Goal: Information Seeking & Learning: Learn about a topic

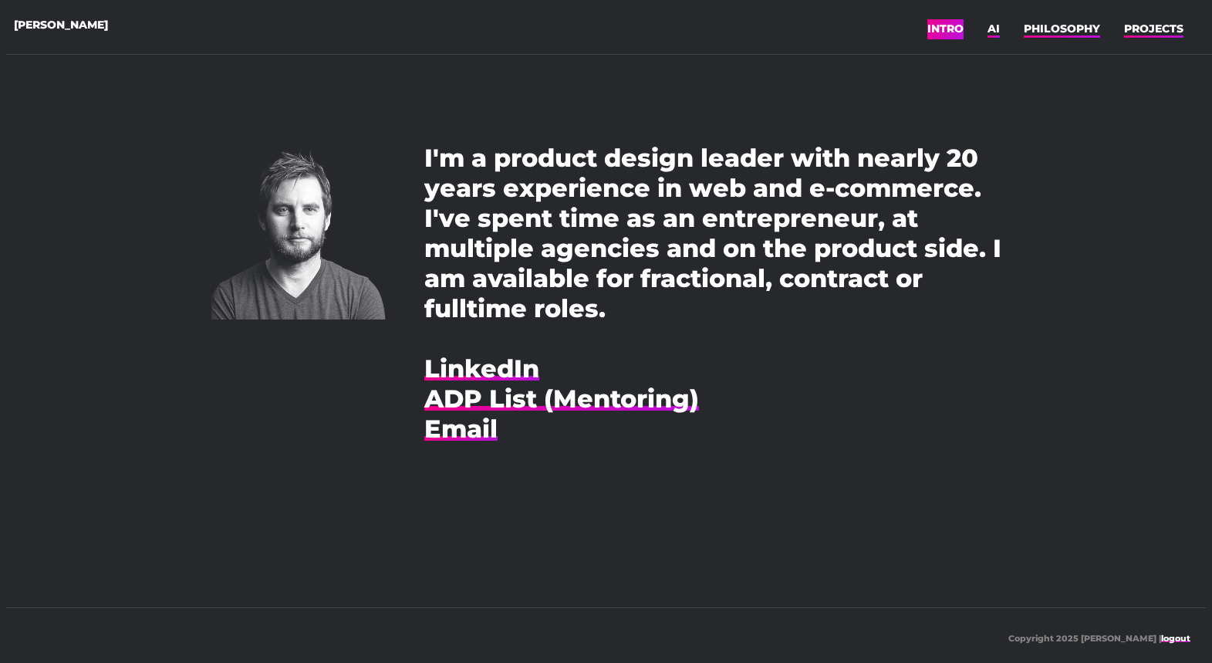
scroll to position [12, 0]
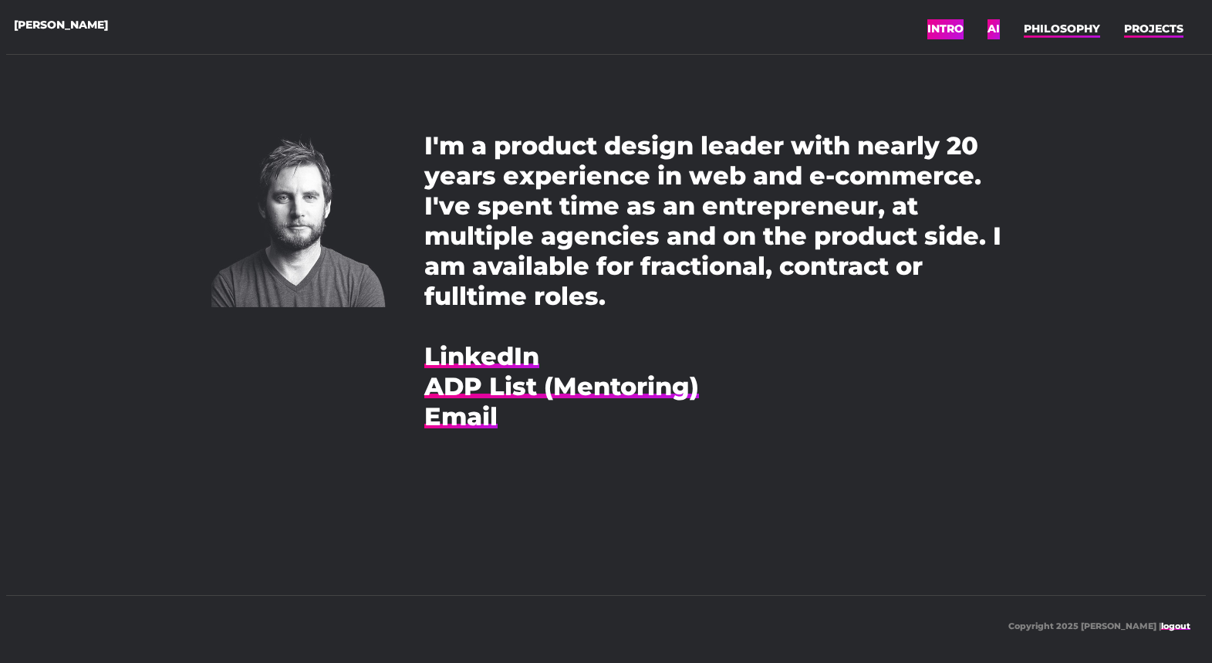
click at [991, 34] on link "AI" at bounding box center [994, 28] width 12 height 23
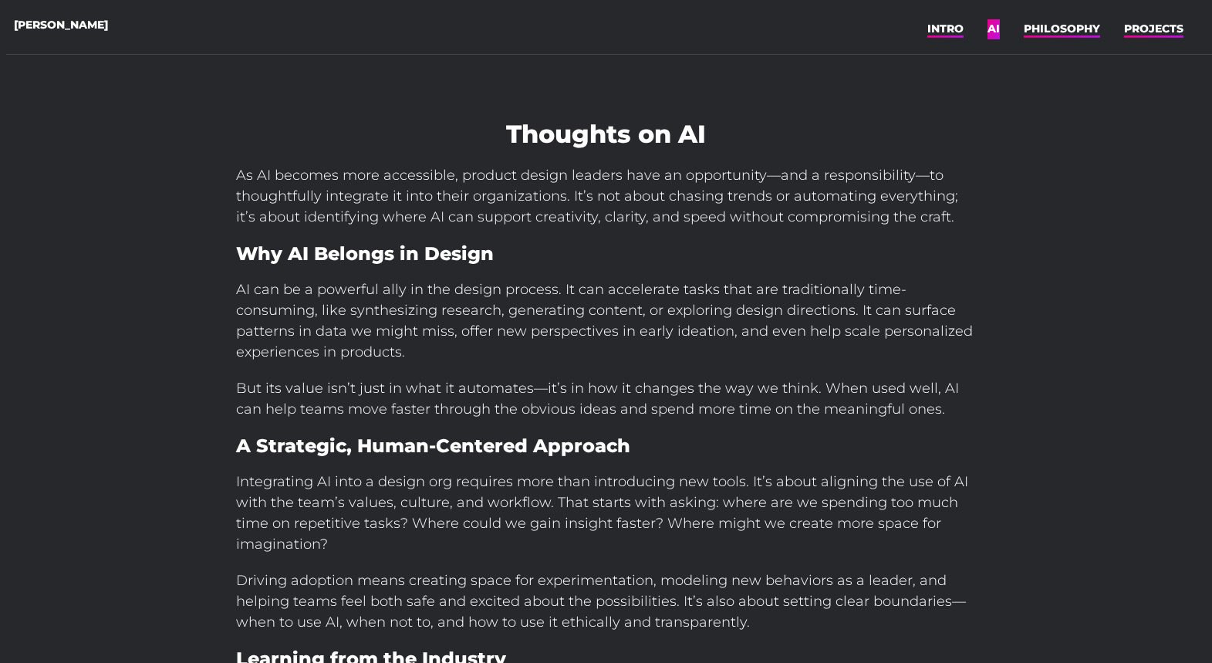
scroll to position [422, 0]
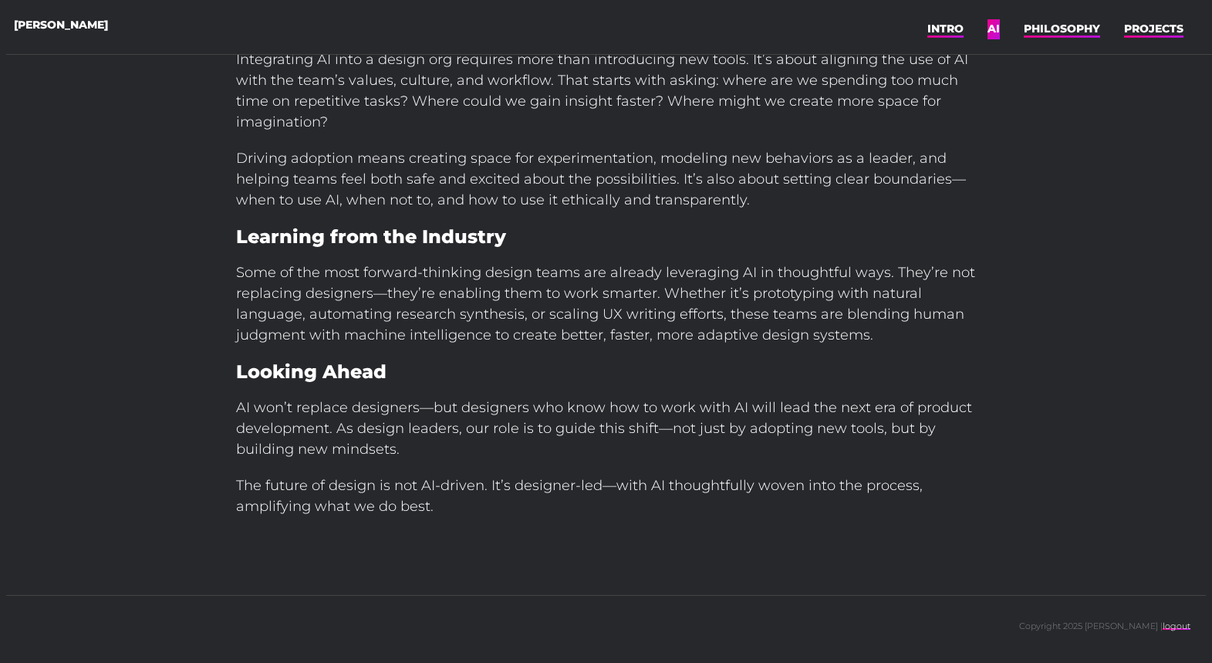
click at [1087, 42] on div "[PERSON_NAME] × INTRO AI PHILOSOPHY PROJECTS ☰ Menu INTRO AI PHILOSOPHY PROJECTS" at bounding box center [612, 27] width 1212 height 55
click at [1146, 34] on link "PROJECTS" at bounding box center [1153, 28] width 59 height 23
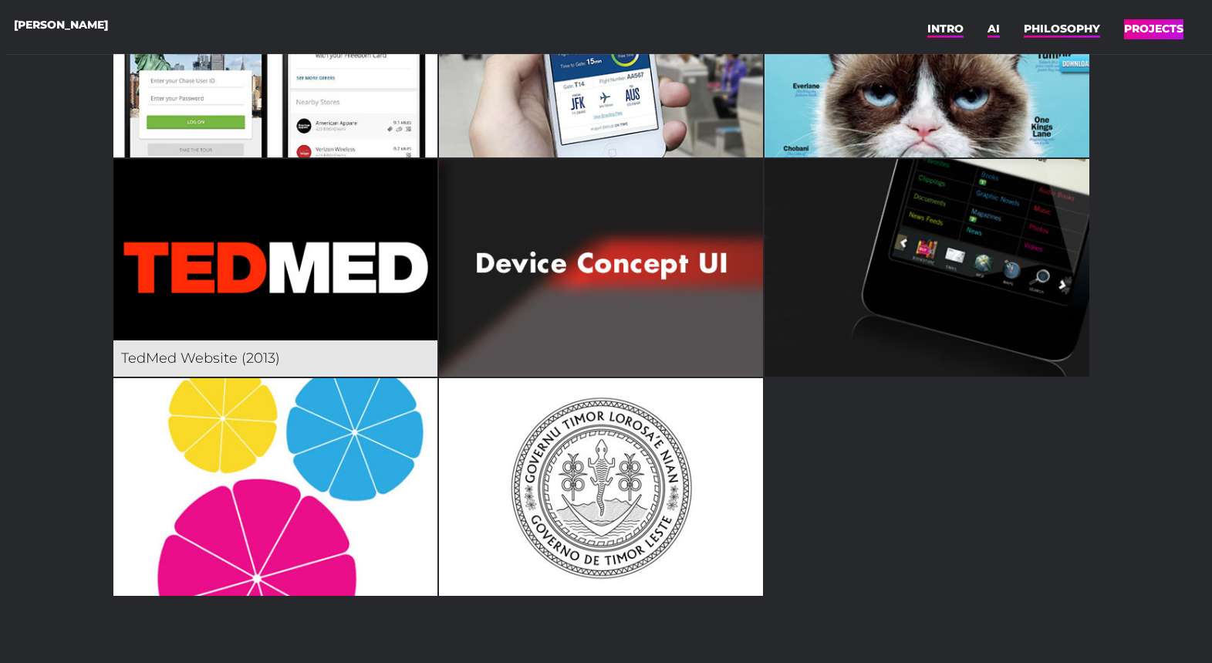
scroll to position [1468, 0]
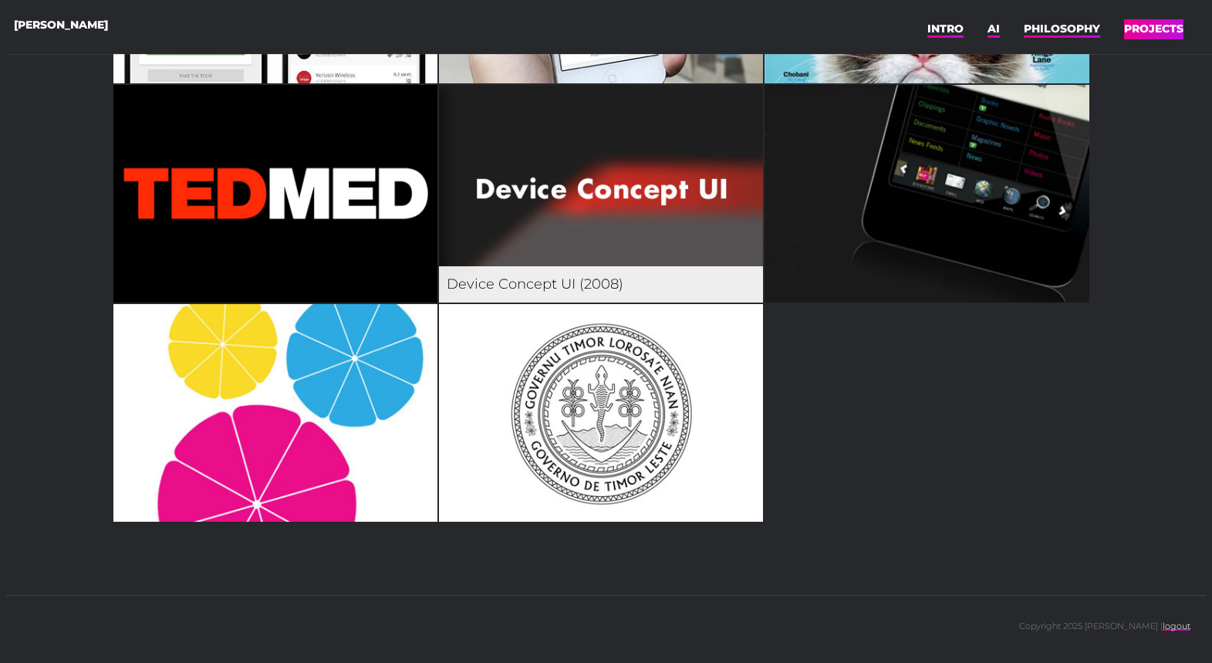
click at [573, 232] on img at bounding box center [601, 194] width 324 height 218
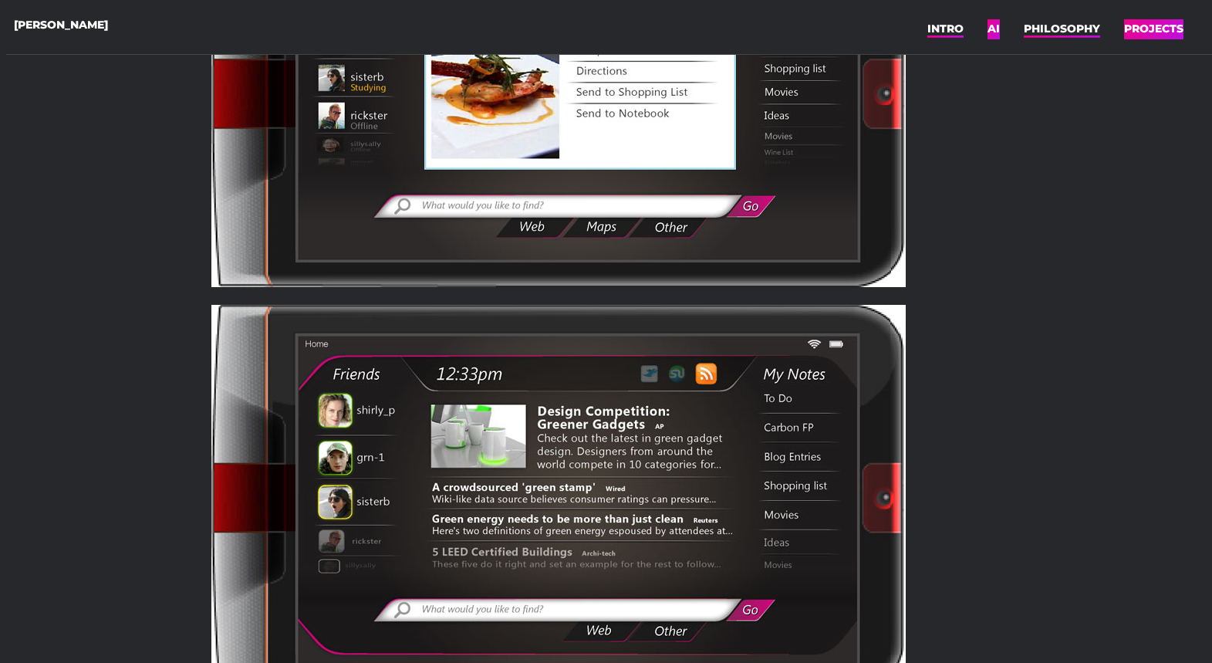
scroll to position [1775, 0]
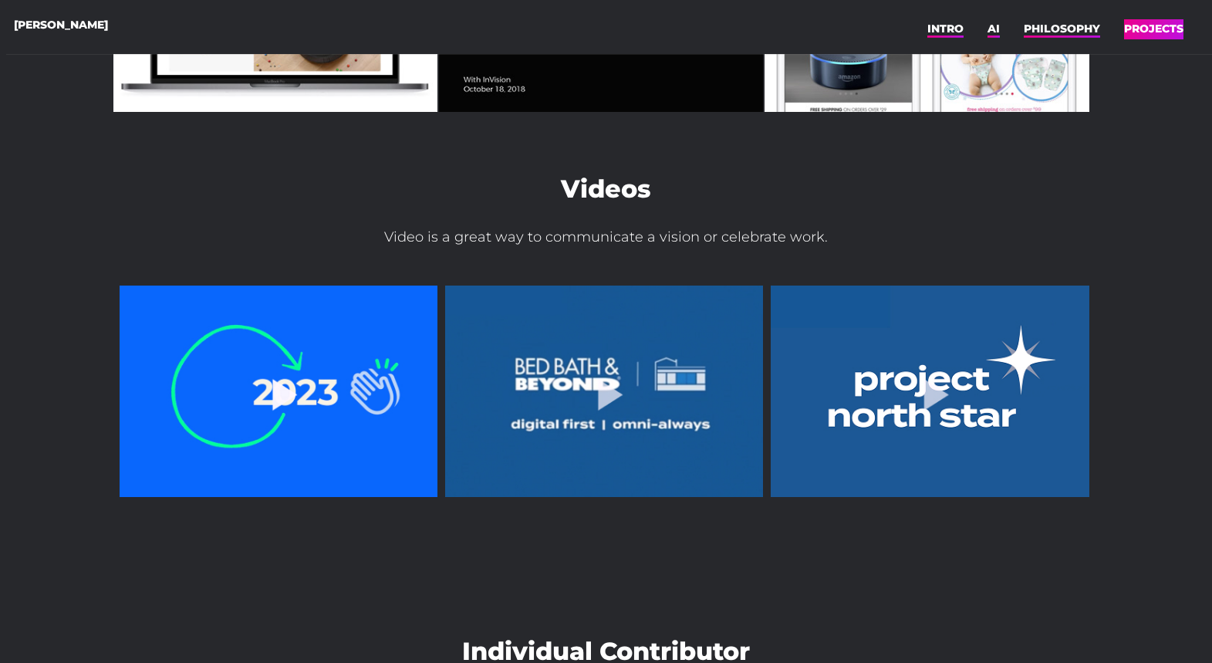
scroll to position [398, 0]
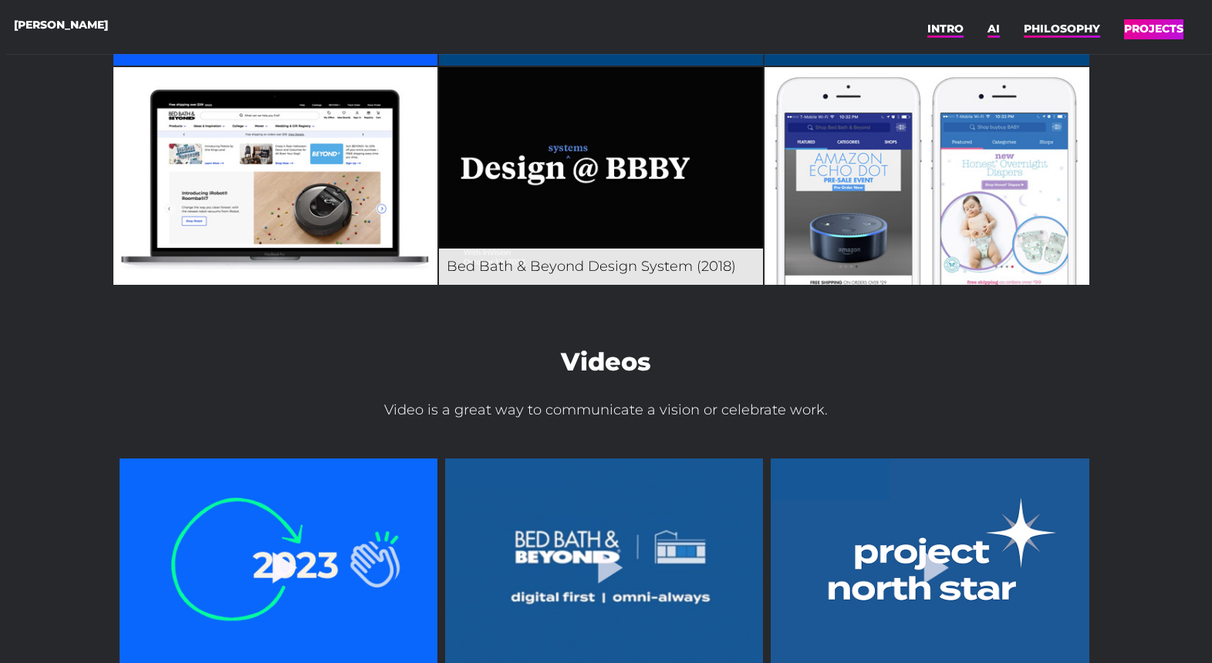
click at [584, 197] on img at bounding box center [601, 176] width 324 height 218
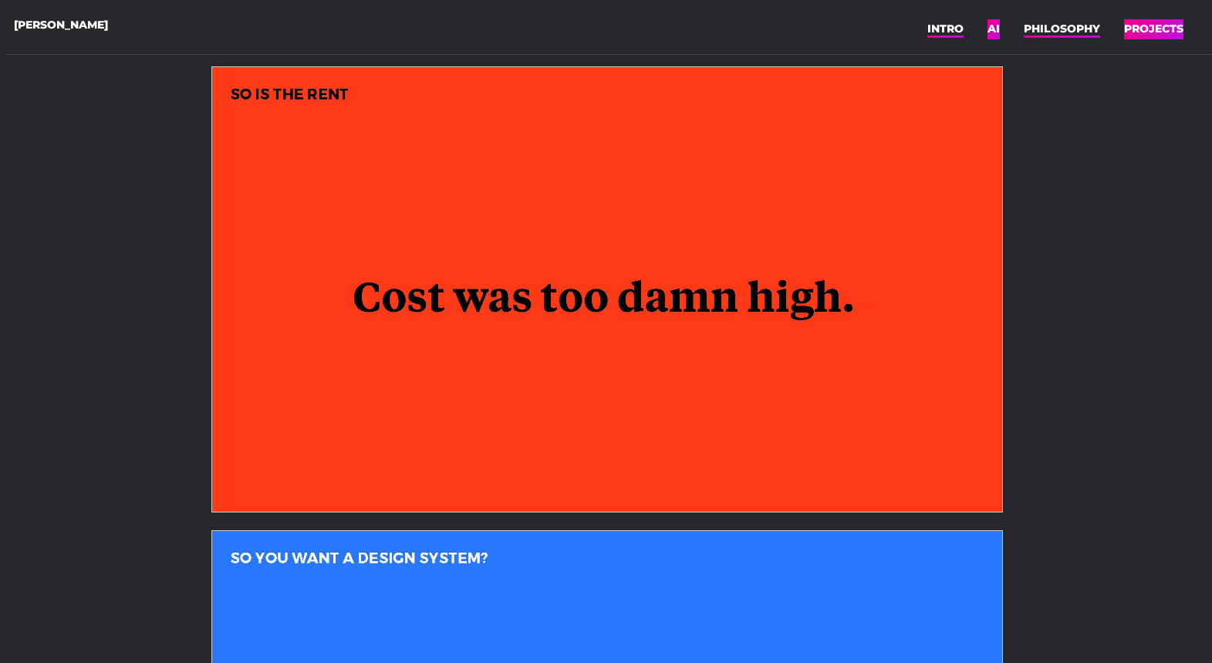
scroll to position [4920, 0]
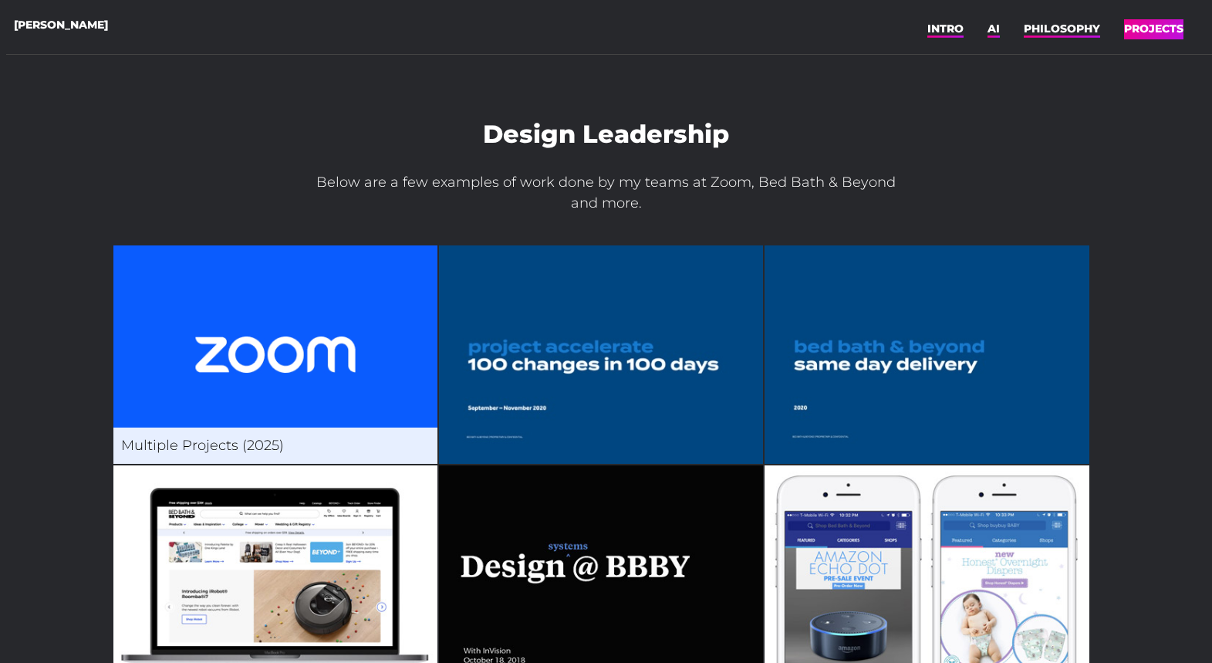
click at [328, 371] on img at bounding box center [275, 354] width 324 height 218
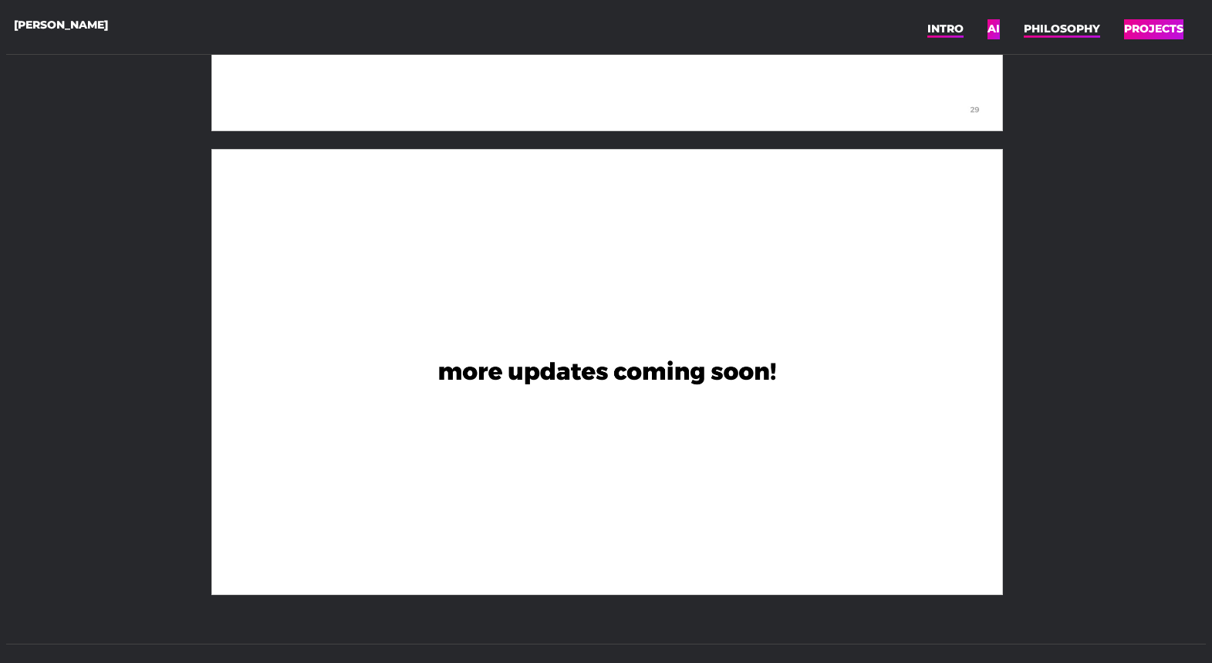
scroll to position [4819, 0]
